Goal: Task Accomplishment & Management: Use online tool/utility

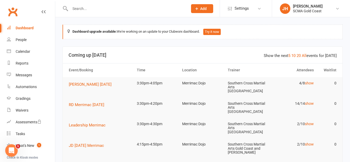
click at [134, 7] on input "text" at bounding box center [127, 8] width 116 height 7
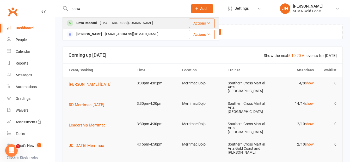
type input "deva"
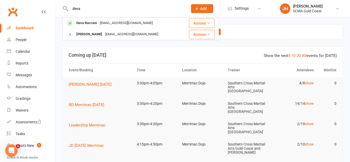
click at [128, 23] on div "[EMAIL_ADDRESS][DOMAIN_NAME]" at bounding box center [126, 23] width 56 height 8
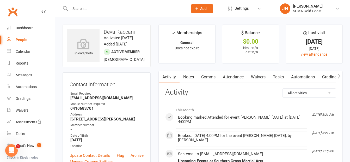
click at [131, 7] on input "text" at bounding box center [127, 8] width 116 height 7
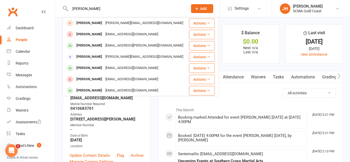
type input "[PERSON_NAME]"
click at [143, 68] on div "[PERSON_NAME] [EMAIL_ADDRESS][DOMAIN_NAME]" at bounding box center [125, 68] width 125 height 11
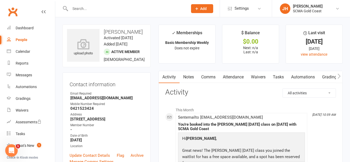
click at [118, 8] on input "text" at bounding box center [127, 8] width 116 height 7
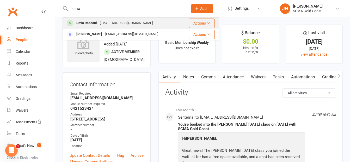
type input "deva"
click at [110, 23] on div "[EMAIL_ADDRESS][DOMAIN_NAME]" at bounding box center [126, 23] width 56 height 8
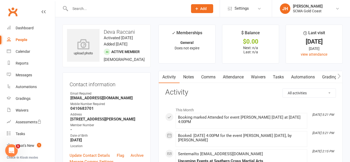
click at [115, 8] on input "text" at bounding box center [127, 8] width 116 height 7
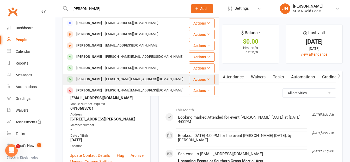
type input "[PERSON_NAME]"
click at [82, 79] on div "[PERSON_NAME]" at bounding box center [89, 79] width 29 height 8
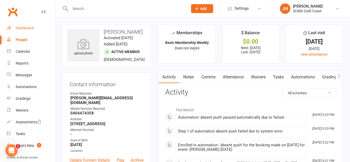
drag, startPoint x: 27, startPoint y: 25, endPoint x: 141, endPoint y: 79, distance: 126.1
click at [27, 25] on link "Dashboard" at bounding box center [31, 28] width 48 height 12
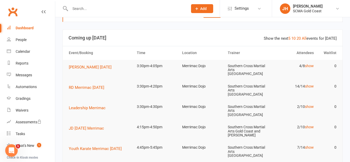
scroll to position [26, 0]
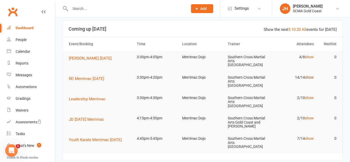
click at [311, 75] on link "show" at bounding box center [309, 77] width 9 height 4
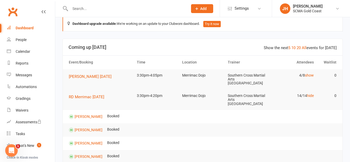
scroll to position [0, 0]
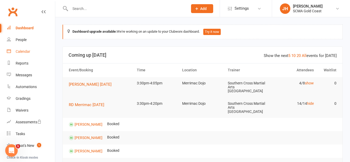
click at [21, 53] on div "Calendar" at bounding box center [23, 51] width 15 height 4
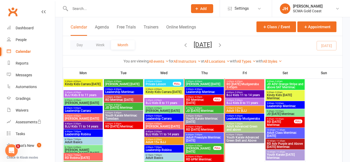
scroll to position [182, 0]
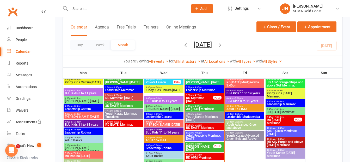
click at [209, 100] on span "RD Merrimac [DATE]" at bounding box center [200, 99] width 28 height 6
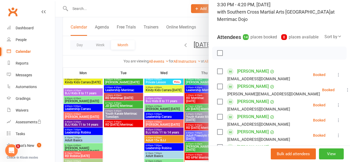
scroll to position [0, 0]
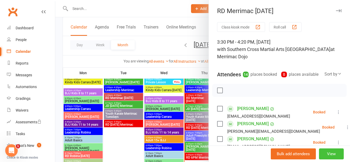
click at [325, 153] on button "View" at bounding box center [331, 153] width 25 height 11
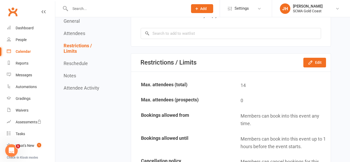
scroll to position [599, 0]
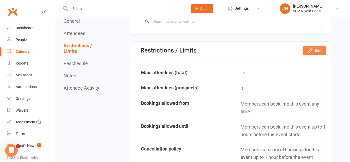
click at [311, 47] on button "Edit" at bounding box center [314, 50] width 23 height 9
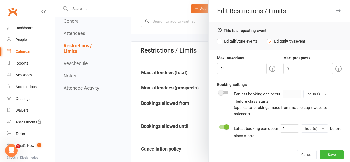
click at [249, 54] on edit-type-selector "This is a repeating event Edit all future events Edit only this event" at bounding box center [279, 38] width 141 height 33
click at [257, 53] on edit-type-selector "This is a repeating event Edit all future events Edit only this event" at bounding box center [279, 38] width 141 height 33
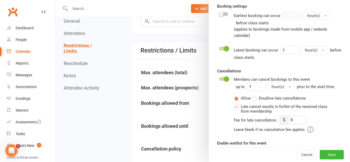
scroll to position [101, 0]
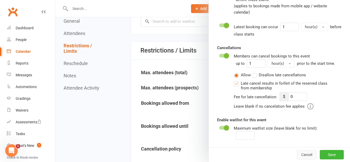
click at [303, 153] on button "Cancel" at bounding box center [307, 154] width 20 height 9
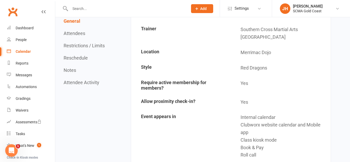
scroll to position [52, 0]
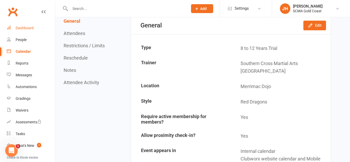
click at [26, 29] on div "Dashboard" at bounding box center [25, 28] width 18 height 4
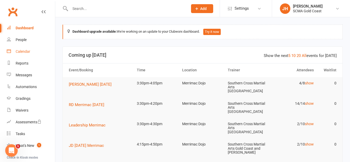
click at [21, 52] on div "Calendar" at bounding box center [23, 51] width 15 height 4
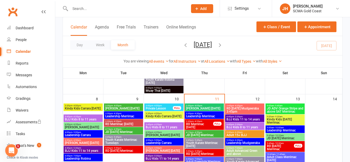
scroll to position [182, 0]
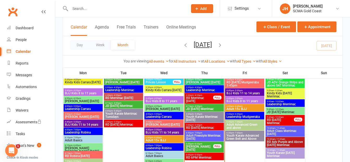
click at [290, 120] on span "RD [DATE] Merrimac" at bounding box center [281, 121] width 28 height 6
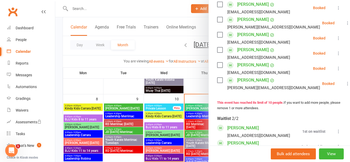
scroll to position [138, 0]
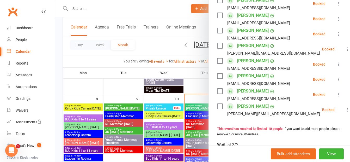
click at [187, 67] on div at bounding box center [202, 81] width 295 height 162
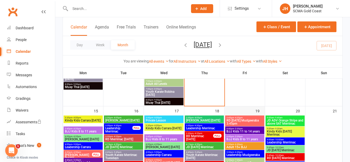
scroll to position [313, 0]
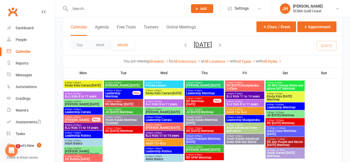
click at [289, 121] on span "9:45am - 10:30am" at bounding box center [285, 120] width 37 height 2
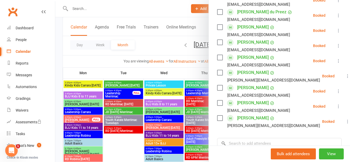
scroll to position [0, 0]
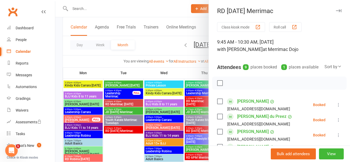
click at [151, 42] on div at bounding box center [202, 81] width 295 height 162
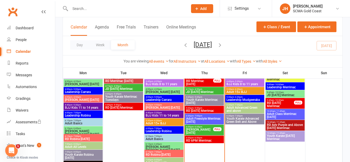
scroll to position [208, 0]
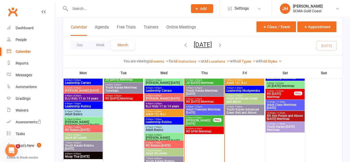
click at [290, 116] on span "RD Adv Purple and Above [DATE] Merrimac" at bounding box center [285, 117] width 37 height 6
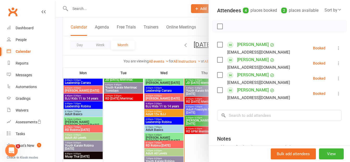
scroll to position [52, 0]
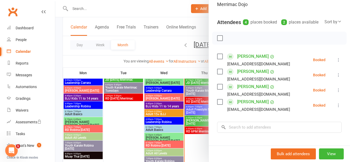
click at [155, 43] on div at bounding box center [202, 81] width 295 height 162
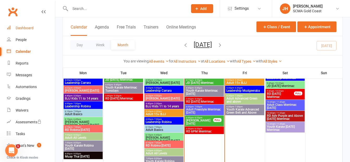
click at [26, 24] on link "Dashboard" at bounding box center [31, 28] width 48 height 12
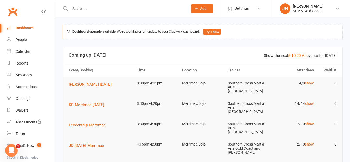
click at [306, 56] on link "All" at bounding box center [304, 55] width 5 height 5
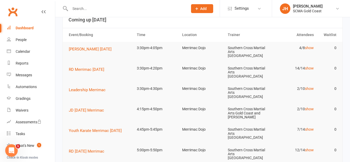
scroll to position [26, 0]
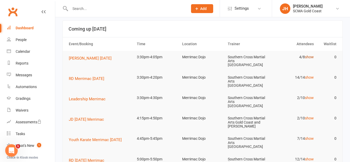
click at [313, 57] on link "show" at bounding box center [309, 57] width 9 height 4
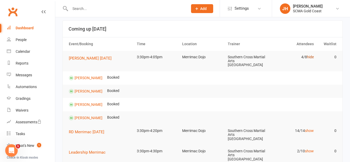
click at [312, 57] on link "hide" at bounding box center [310, 57] width 7 height 4
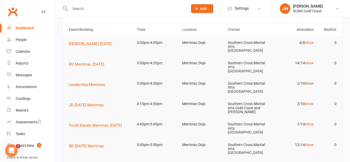
scroll to position [52, 0]
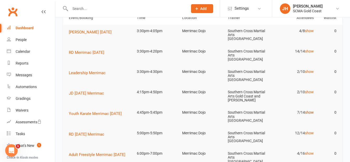
click at [311, 110] on link "show" at bounding box center [309, 112] width 9 height 4
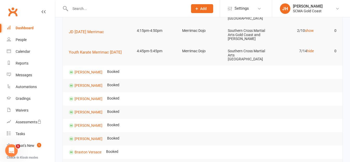
scroll to position [104, 0]
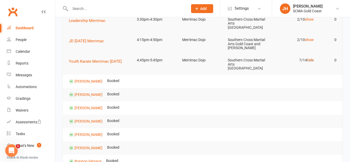
click at [311, 58] on link "hide" at bounding box center [310, 60] width 7 height 4
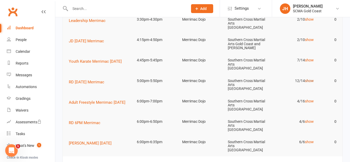
click at [310, 78] on link "show" at bounding box center [309, 80] width 9 height 4
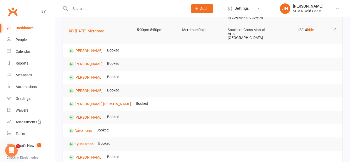
scroll to position [130, 0]
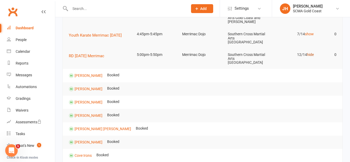
click at [310, 52] on link "hide" at bounding box center [310, 54] width 7 height 4
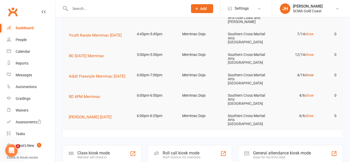
click at [311, 73] on link "show" at bounding box center [309, 75] width 9 height 4
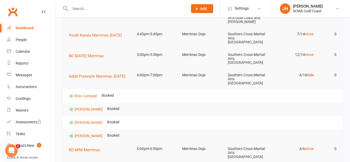
click at [311, 73] on link "hide" at bounding box center [310, 75] width 7 height 4
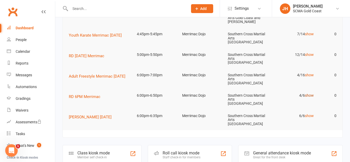
click at [310, 93] on link "show" at bounding box center [309, 95] width 9 height 4
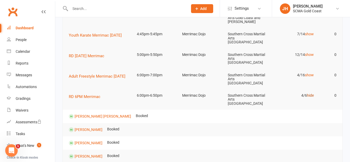
click at [310, 93] on link "hide" at bounding box center [310, 95] width 7 height 4
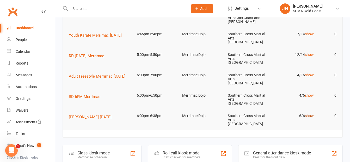
click at [311, 113] on link "show" at bounding box center [309, 115] width 9 height 4
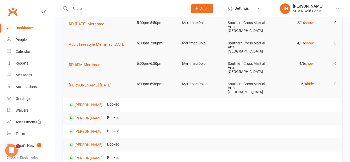
scroll to position [156, 0]
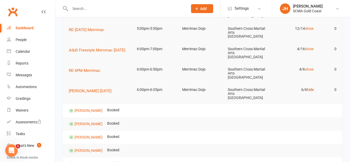
click at [313, 87] on link "hide" at bounding box center [310, 89] width 7 height 4
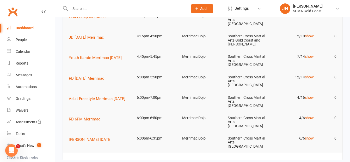
scroll to position [104, 0]
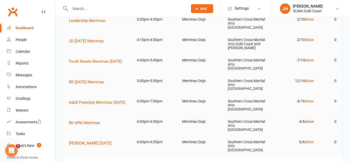
click at [311, 119] on link "show" at bounding box center [309, 121] width 9 height 4
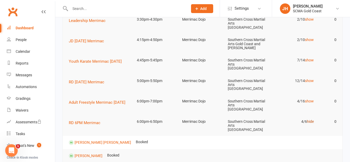
click at [312, 119] on link "hide" at bounding box center [310, 121] width 7 height 4
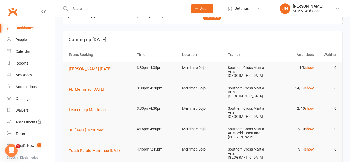
scroll to position [0, 0]
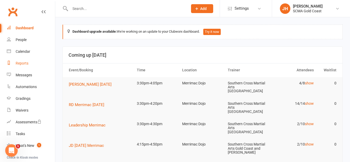
click at [22, 65] on div "Reports" at bounding box center [22, 63] width 13 height 4
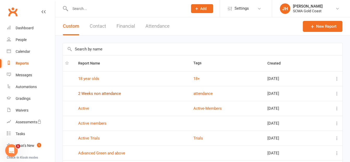
click at [104, 93] on link "2 Weeks non attendance" at bounding box center [99, 93] width 43 height 5
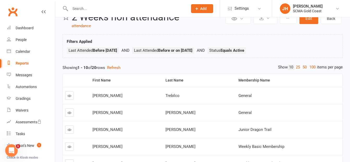
scroll to position [26, 0]
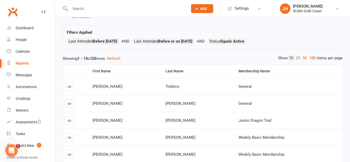
click at [313, 55] on link "100" at bounding box center [312, 57] width 9 height 5
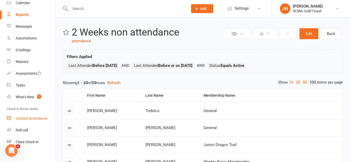
scroll to position [54, 0]
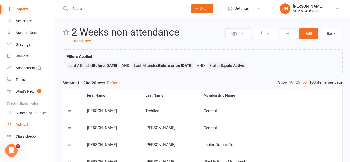
click at [29, 122] on link "Roll call" at bounding box center [31, 125] width 48 height 12
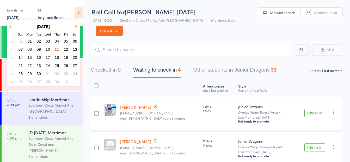
click at [30, 48] on span "08" at bounding box center [30, 49] width 4 height 4
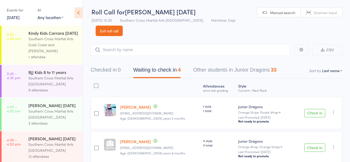
click at [57, 54] on div "Southern Cross Martial Arts Gold Coast and [PERSON_NAME]" at bounding box center [53, 45] width 50 height 18
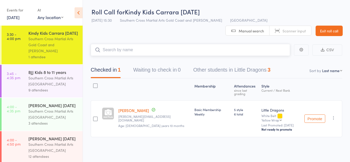
scroll to position [26, 0]
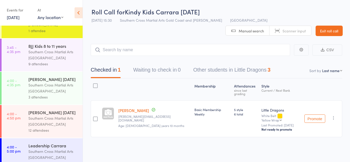
click at [52, 94] on div "Southern Cross Martial Arts [GEOGRAPHIC_DATA]" at bounding box center [53, 88] width 50 height 12
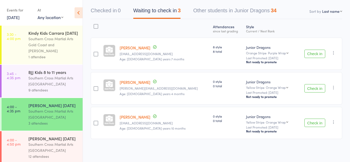
scroll to position [60, 0]
click at [316, 52] on button "Check in" at bounding box center [314, 53] width 21 height 8
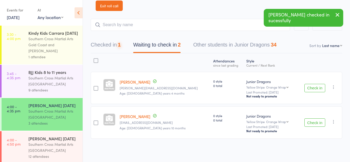
scroll to position [26, 0]
click at [313, 87] on button "Check in" at bounding box center [314, 88] width 21 height 8
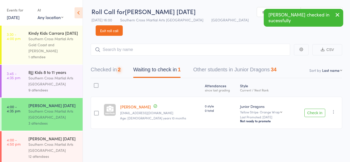
scroll to position [0, 0]
click at [317, 110] on button "Check in" at bounding box center [314, 112] width 21 height 8
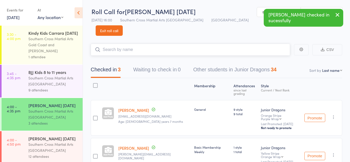
click at [135, 49] on input "search" at bounding box center [190, 50] width 199 height 12
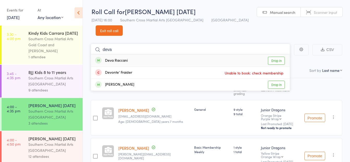
type input "deva"
click at [280, 60] on link "Drop in" at bounding box center [276, 61] width 17 height 8
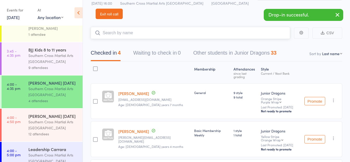
scroll to position [78, 0]
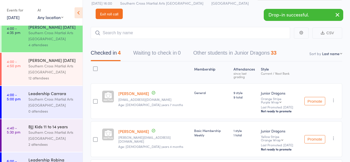
click at [59, 75] on div "Southern Cross Martial Arts [GEOGRAPHIC_DATA]" at bounding box center [53, 69] width 50 height 12
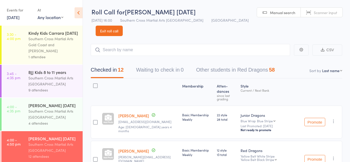
click at [111, 32] on link "Exit roll call" at bounding box center [109, 31] width 27 height 10
